Goal: Information Seeking & Learning: Check status

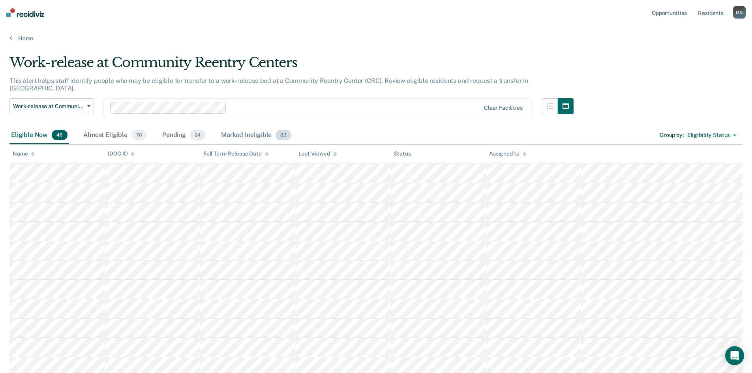
click at [247, 131] on div "Marked Ineligible 83" at bounding box center [255, 135] width 73 height 17
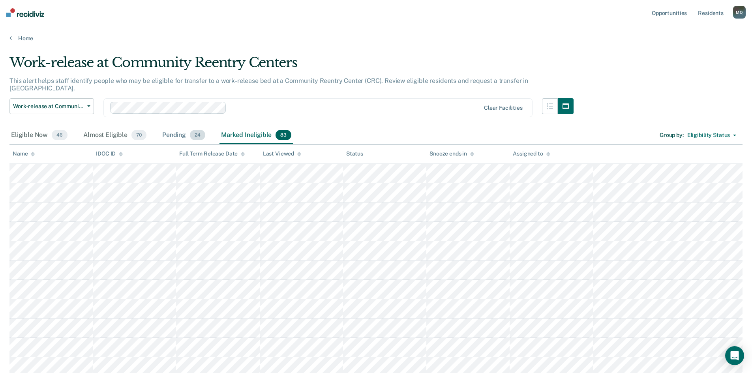
click at [176, 127] on div "Pending 24" at bounding box center [184, 135] width 46 height 17
click at [117, 127] on div "Almost Eligible 70" at bounding box center [115, 135] width 66 height 17
